Goal: Task Accomplishment & Management: Manage account settings

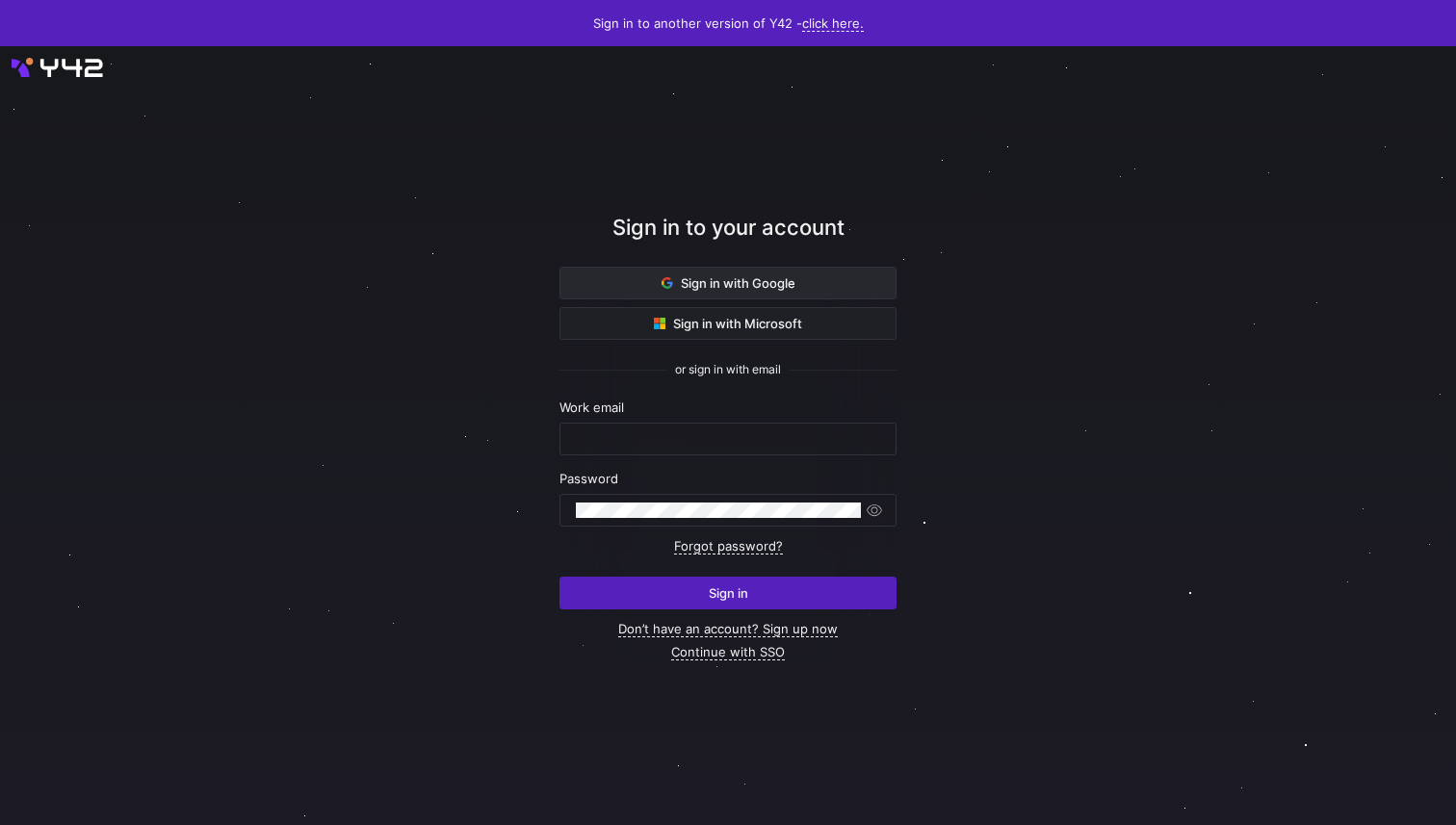
click at [746, 290] on span "Sign in with Google" at bounding box center [728, 283] width 134 height 16
click at [767, 445] on input "text" at bounding box center [728, 439] width 305 height 16
type input "[PERSON_NAME][EMAIL_ADDRESS][DOMAIN_NAME]"
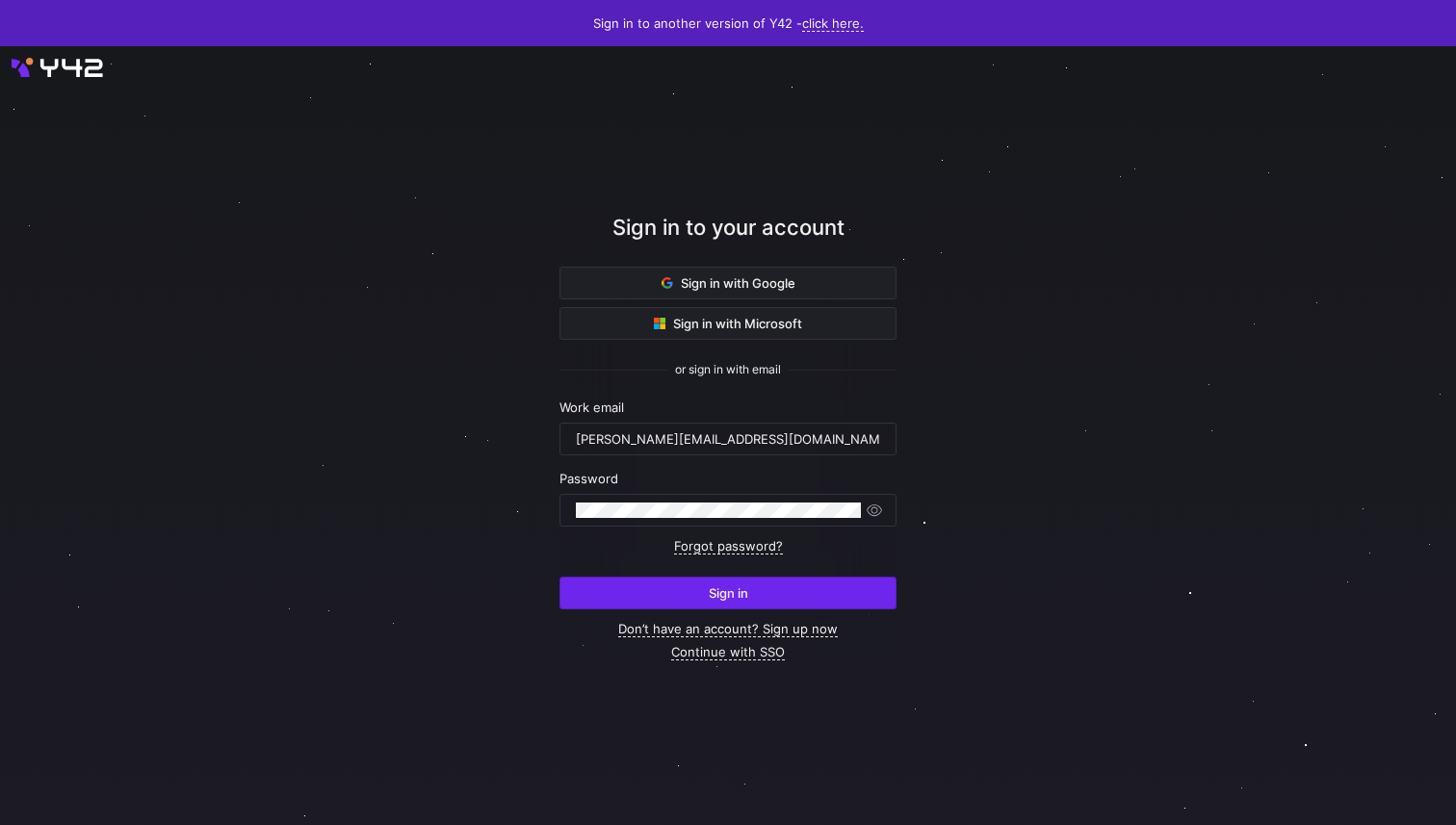
click at [739, 597] on span "Sign in" at bounding box center [728, 594] width 39 height 16
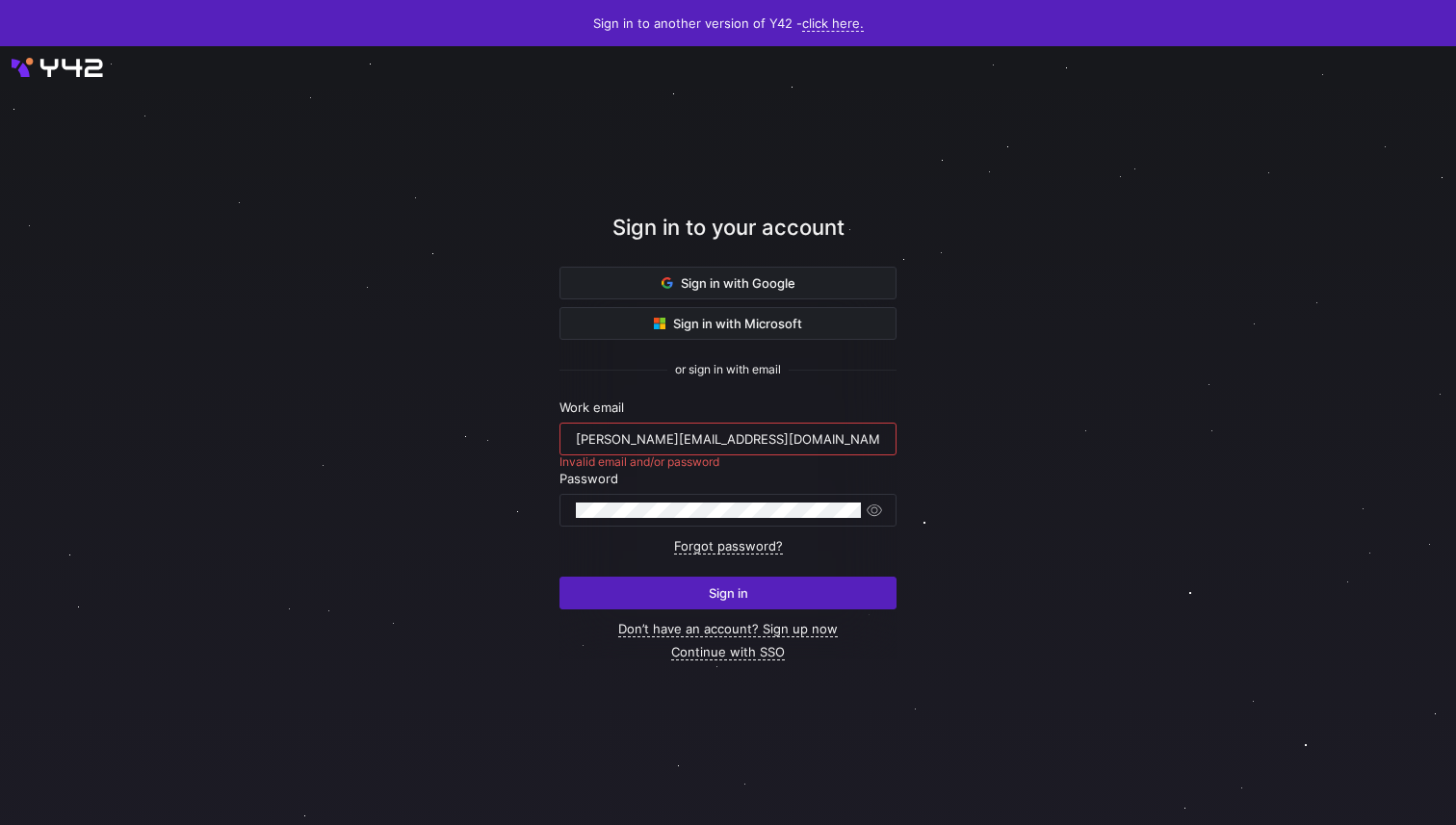
click at [689, 460] on mat-error "Invalid email and/or password" at bounding box center [640, 462] width 160 height 12
click at [572, 435] on div "[PERSON_NAME][EMAIL_ADDRESS][DOMAIN_NAME]" at bounding box center [728, 439] width 312 height 31
click at [575, 440] on div "[PERSON_NAME][EMAIL_ADDRESS][DOMAIN_NAME]" at bounding box center [728, 439] width 312 height 31
click at [576, 442] on input "[PERSON_NAME][EMAIL_ADDRESS][DOMAIN_NAME]" at bounding box center [728, 439] width 305 height 16
click at [689, 445] on input "[PERSON_NAME][EMAIL_ADDRESS][DOMAIN_NAME]" at bounding box center [728, 439] width 305 height 16
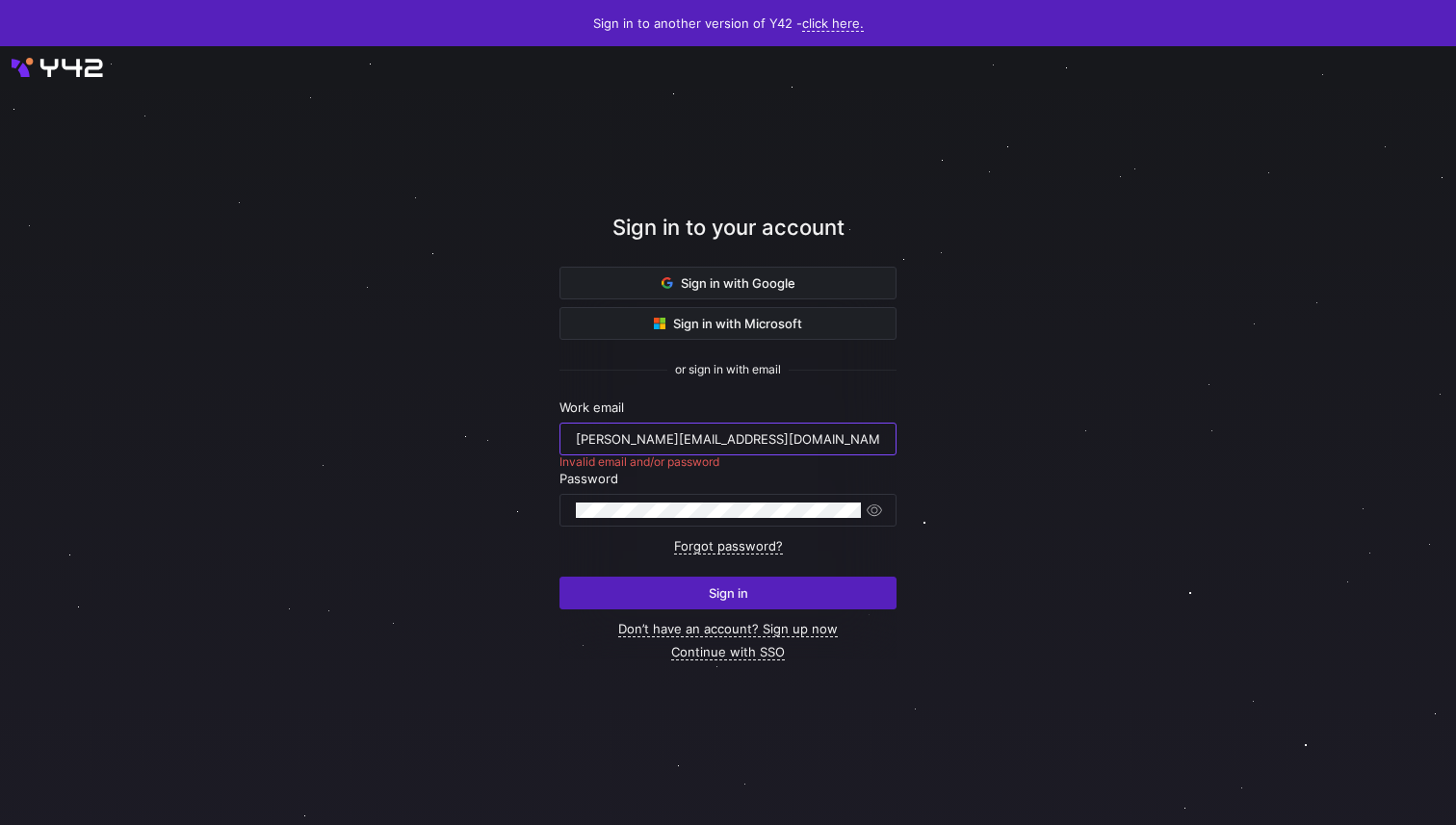
drag, startPoint x: 728, startPoint y: 443, endPoint x: 614, endPoint y: 433, distance: 114.4
click at [647, 433] on input "[PERSON_NAME][EMAIL_ADDRESS][DOMAIN_NAME]" at bounding box center [728, 439] width 305 height 16
click at [562, 447] on div "[PERSON_NAME][EMAIL_ADDRESS][DOMAIN_NAME]" at bounding box center [728, 439] width 337 height 33
drag, startPoint x: 572, startPoint y: 440, endPoint x: 760, endPoint y: 440, distance: 188.0
click at [760, 440] on div "[PERSON_NAME][EMAIL_ADDRESS][DOMAIN_NAME]" at bounding box center [728, 439] width 312 height 31
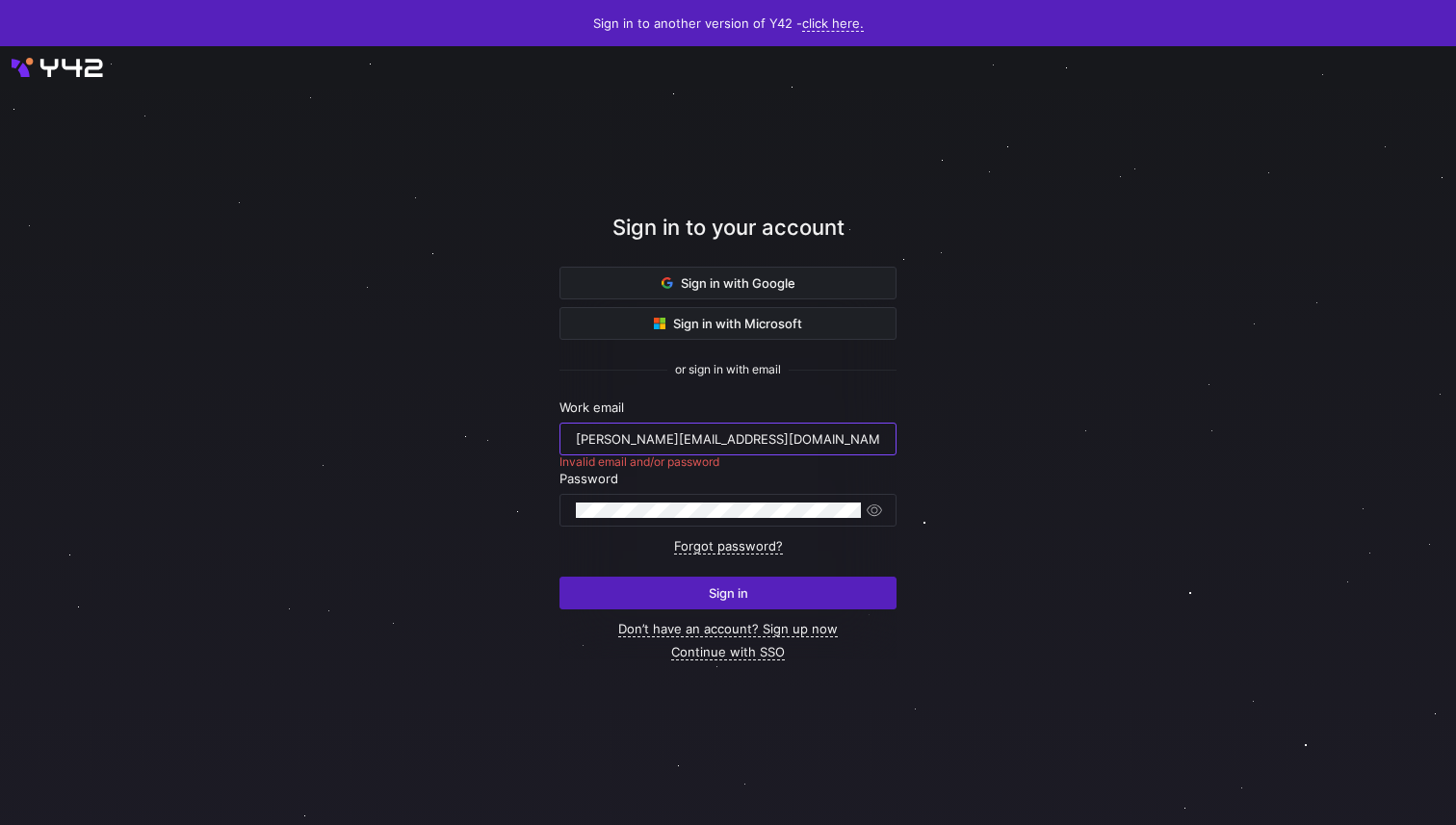
drag, startPoint x: 760, startPoint y: 440, endPoint x: 440, endPoint y: 444, distance: 320.0
click at [440, 444] on div "Sign in to your account Sign in with Google Sign in with Microsoft or sign in w…" at bounding box center [728, 435] width 1456 height 779
